Goal: Transaction & Acquisition: Purchase product/service

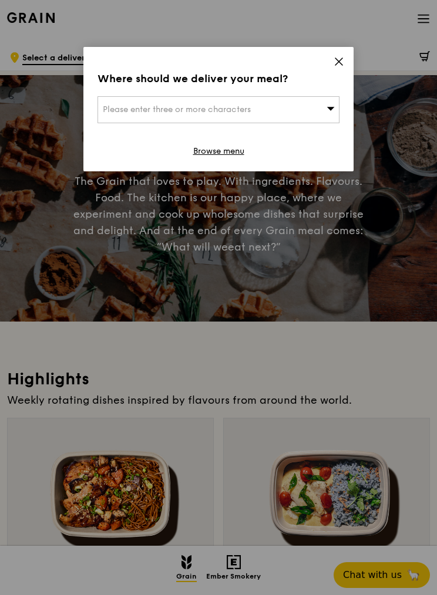
click at [313, 114] on div "Please enter three or more characters" at bounding box center [218, 109] width 242 height 27
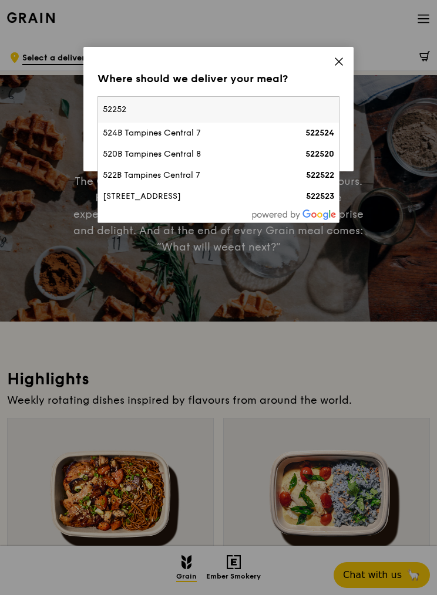
type input "522520"
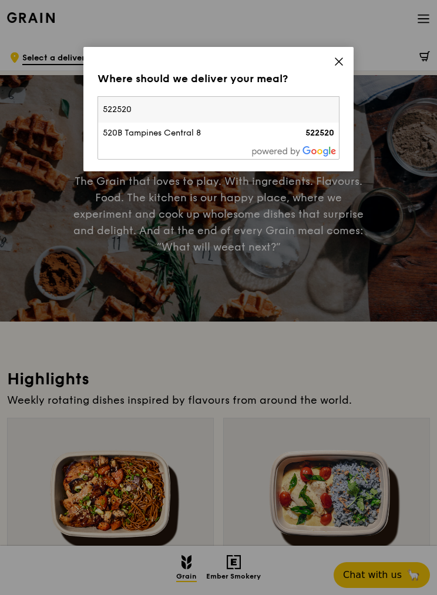
click at [208, 134] on div "520B Tampines Central 8" at bounding box center [190, 133] width 174 height 12
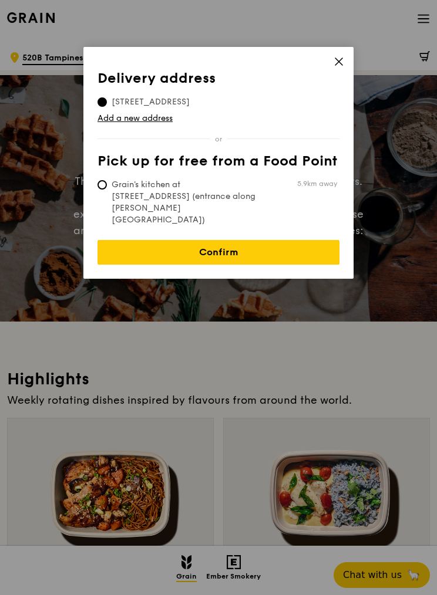
click at [247, 240] on link "Confirm" at bounding box center [218, 252] width 242 height 25
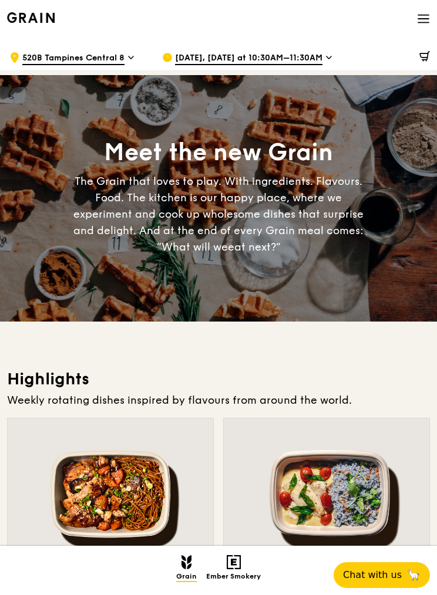
click at [321, 59] on div at bounding box center [371, 57] width 117 height 35
click at [313, 57] on div at bounding box center [371, 57] width 117 height 35
click at [214, 56] on span "[DATE], [DATE] at 10:30AM–11:30AM" at bounding box center [248, 58] width 147 height 13
click at [252, 57] on span "[DATE], [DATE] at 10:30AM–11:30AM" at bounding box center [248, 58] width 147 height 13
click at [301, 58] on span "[DATE], [DATE] at 10:30AM–11:30AM" at bounding box center [248, 58] width 147 height 13
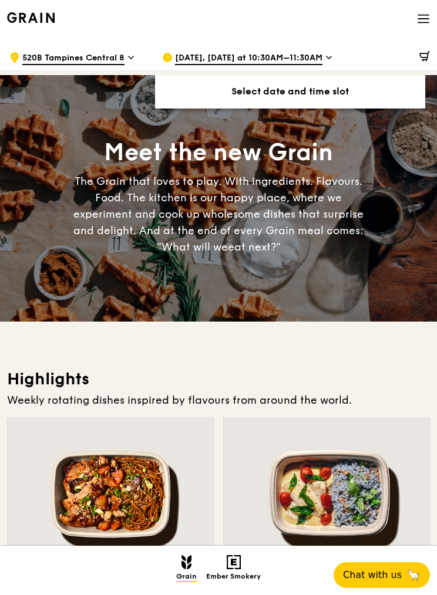
click at [277, 60] on span "[DATE], [DATE] at 10:30AM–11:30AM" at bounding box center [248, 58] width 147 height 13
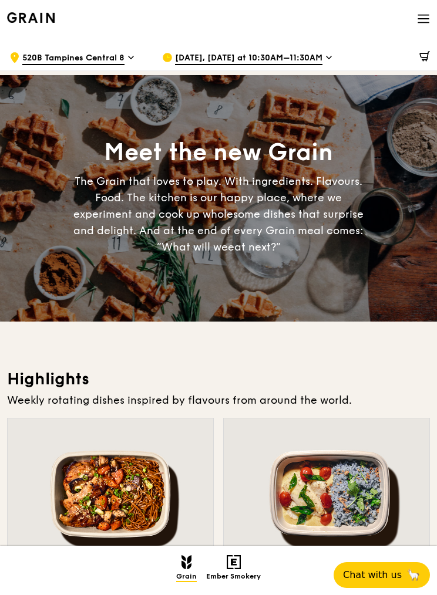
click at [273, 66] on div "[DATE], [DATE] at 10:30AM–11:30AM" at bounding box center [229, 57] width 134 height 35
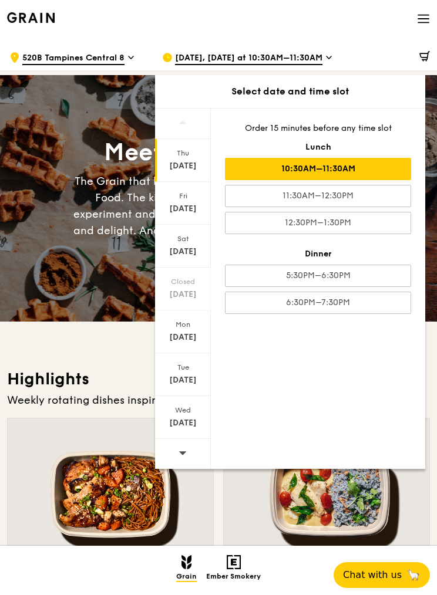
click at [325, 312] on div "6:30PM–7:30PM" at bounding box center [318, 303] width 186 height 22
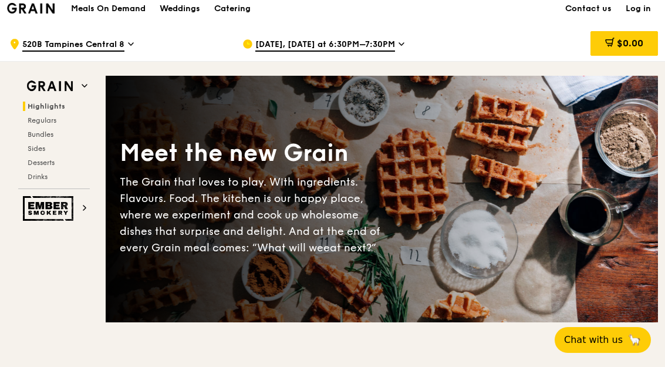
scroll to position [9, 0]
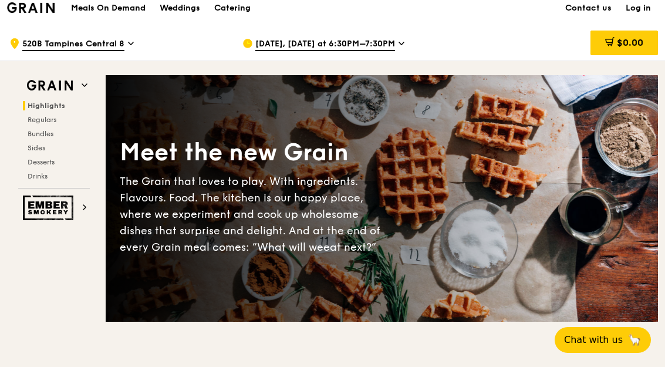
click at [36, 119] on span "Regulars" at bounding box center [42, 120] width 29 height 8
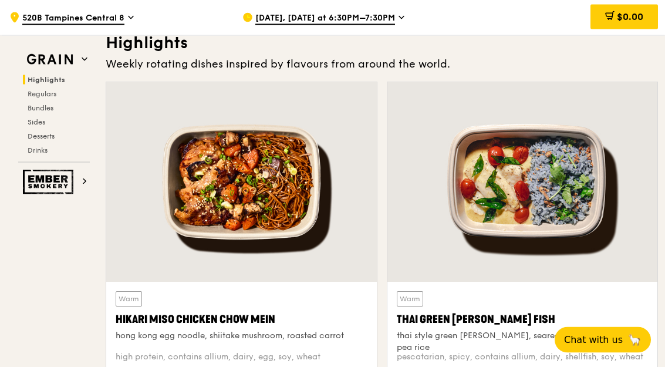
scroll to position [335, 0]
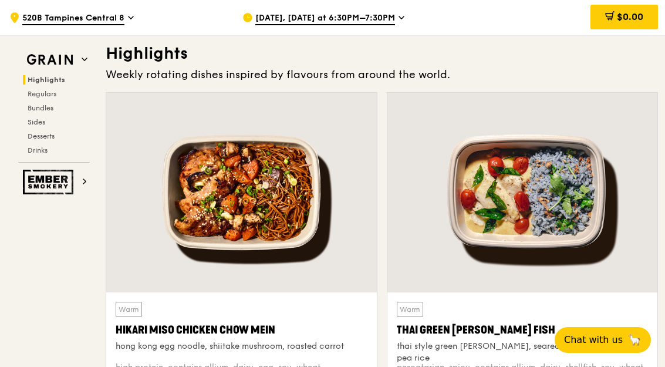
click at [39, 80] on span "Highlights" at bounding box center [47, 80] width 38 height 8
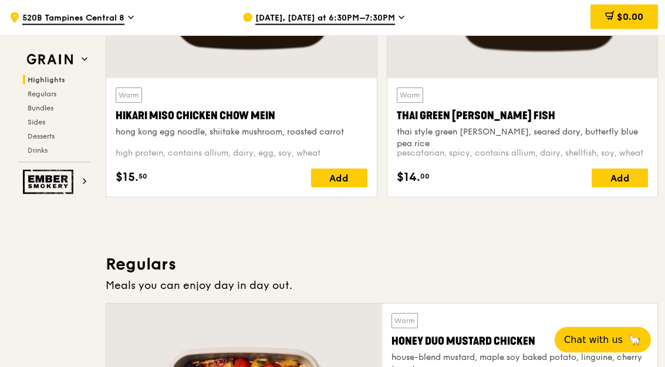
scroll to position [550, 0]
